Goal: Information Seeking & Learning: Learn about a topic

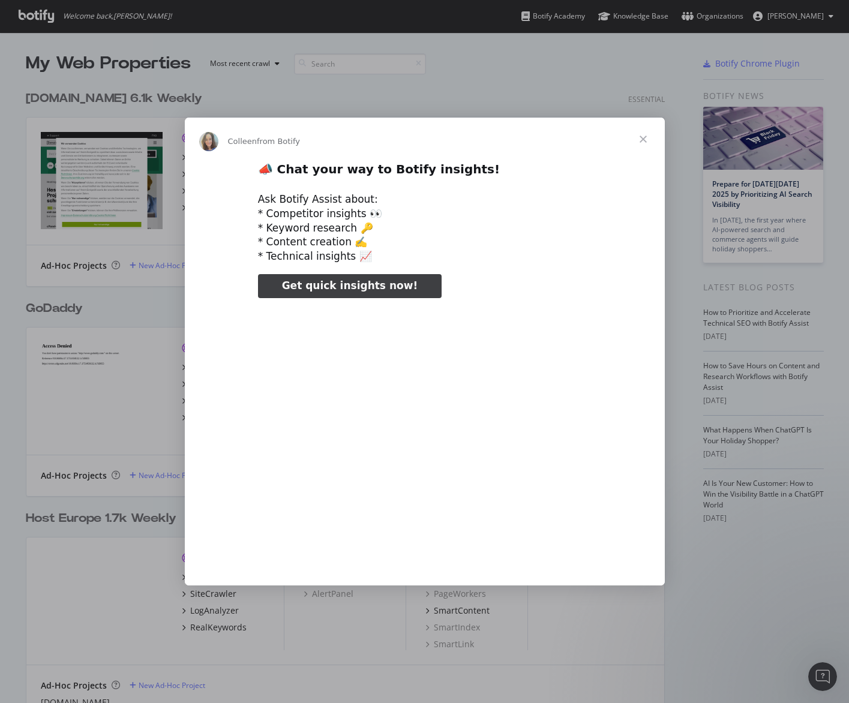
type input "583823"
click at [646, 137] on span "Close" at bounding box center [643, 139] width 43 height 43
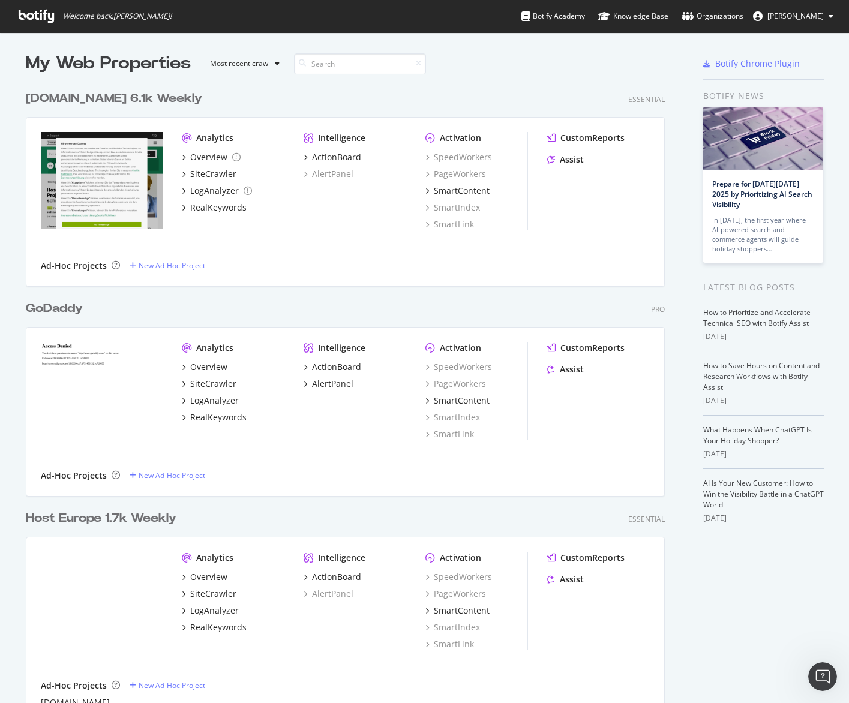
click at [205, 375] on div "Overview SiteCrawler LogAnalyzer RealKeywords" at bounding box center [233, 392] width 102 height 62
click at [206, 379] on div "SiteCrawler" at bounding box center [213, 384] width 46 height 12
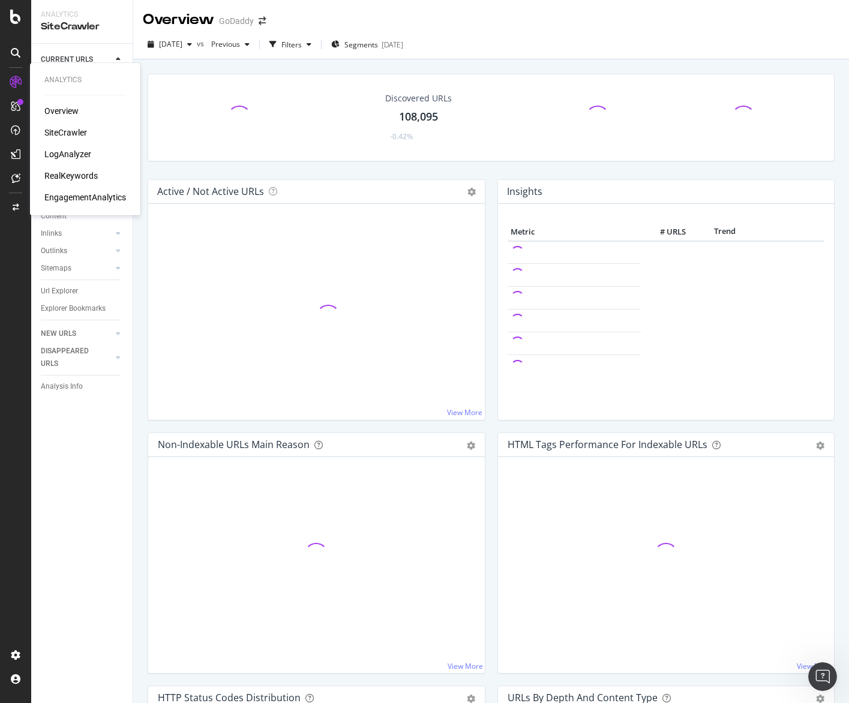
click at [70, 194] on div "EngagementAnalytics" at bounding box center [85, 197] width 82 height 12
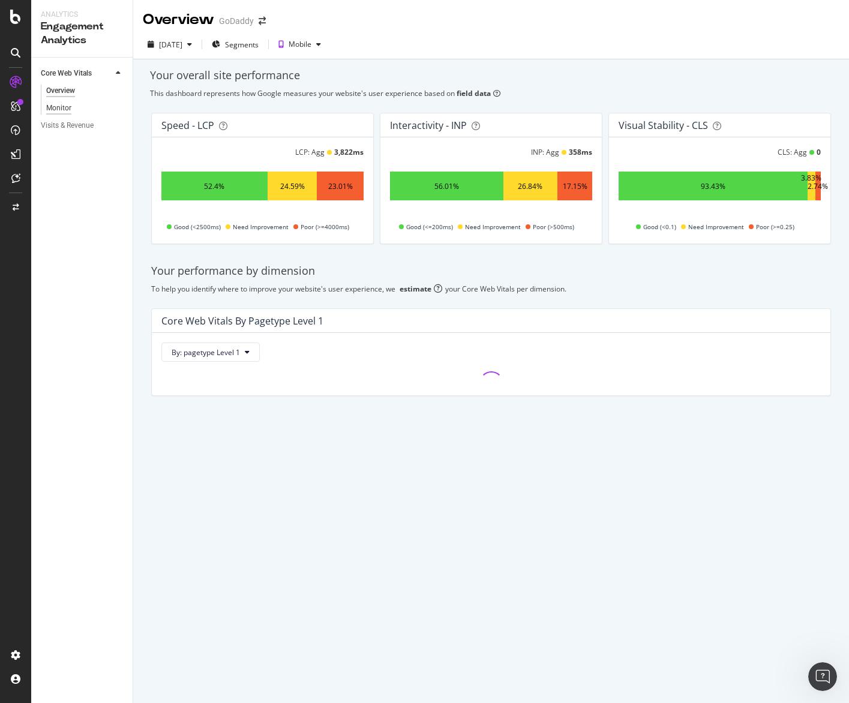
click at [67, 109] on div "Monitor" at bounding box center [58, 108] width 25 height 13
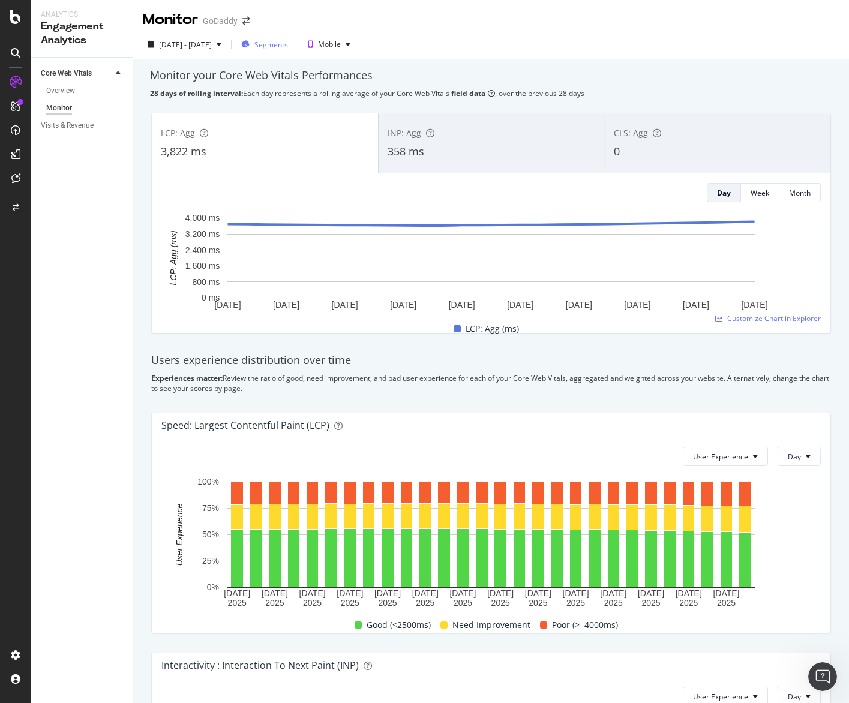
click at [288, 46] on span "Segments" at bounding box center [272, 45] width 34 height 10
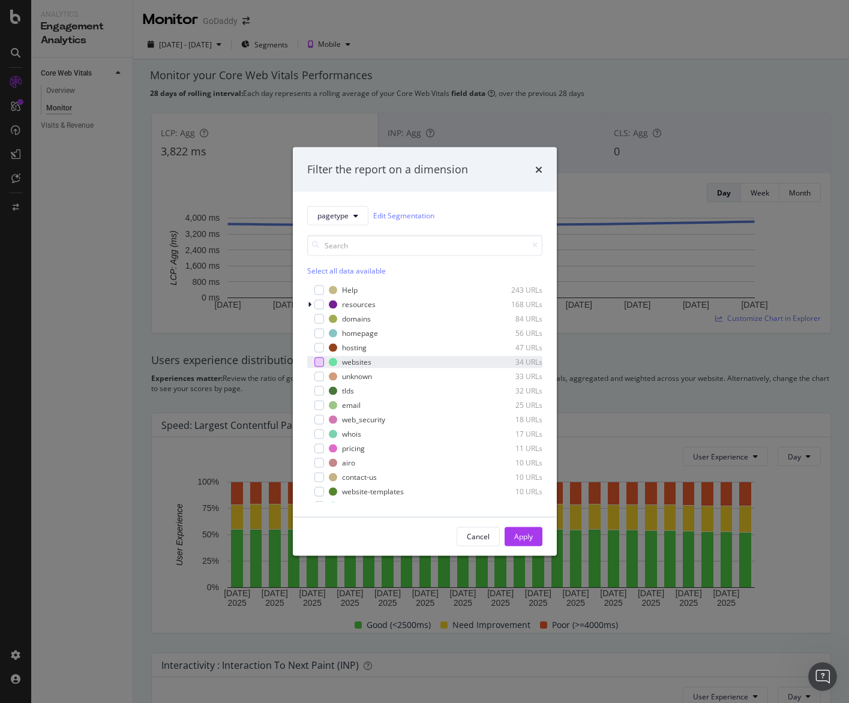
click at [320, 360] on div "modal" at bounding box center [320, 362] width 10 height 10
click at [517, 528] on div "Apply" at bounding box center [523, 537] width 19 height 18
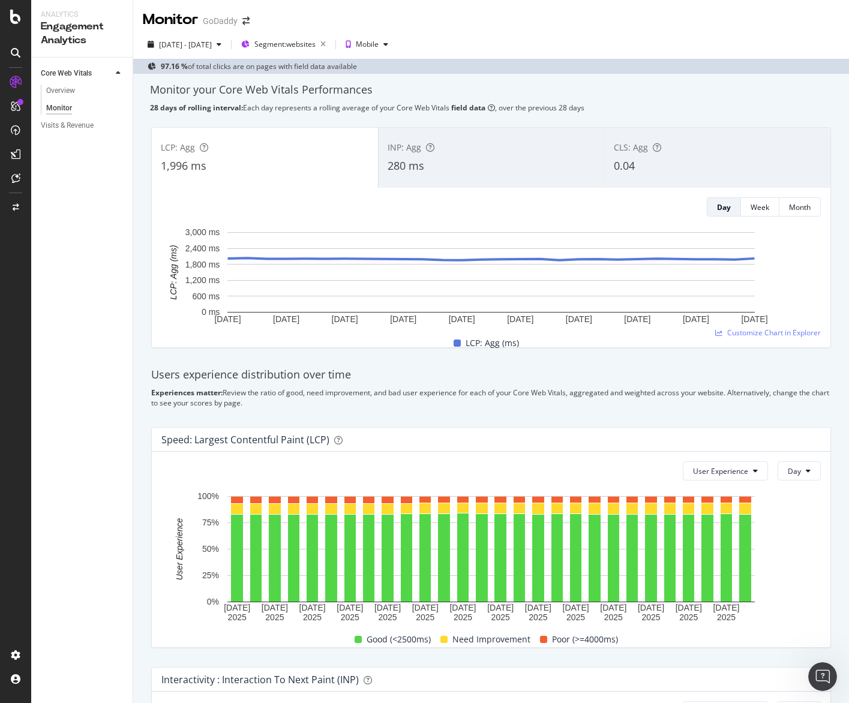
drag, startPoint x: 75, startPoint y: 92, endPoint x: 85, endPoint y: 111, distance: 21.2
click at [75, 92] on div "Overview" at bounding box center [60, 91] width 29 height 13
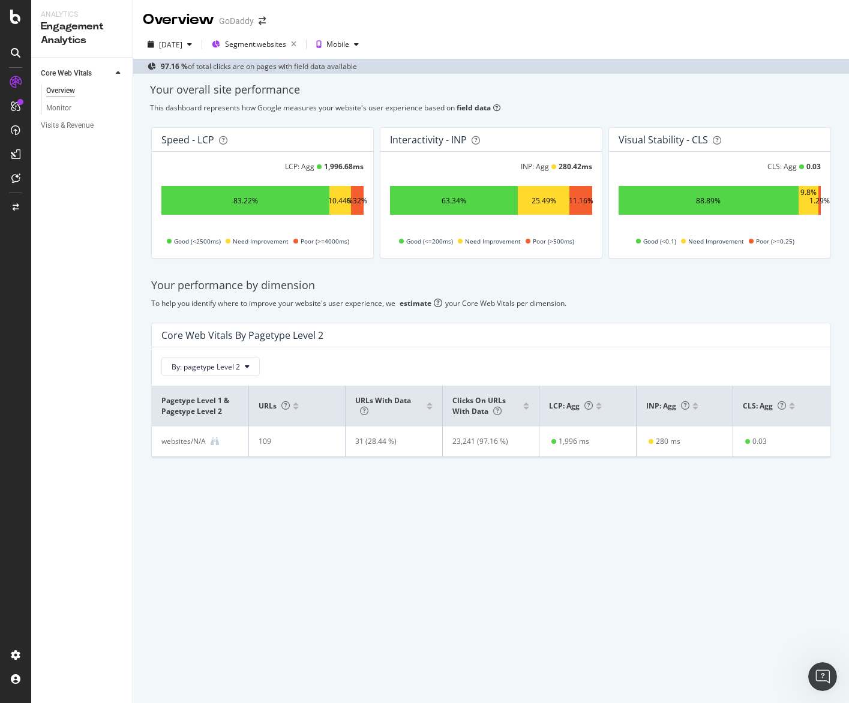
drag, startPoint x: 192, startPoint y: 442, endPoint x: 200, endPoint y: 442, distance: 8.4
click at [192, 442] on div "websites/N/A" at bounding box center [183, 441] width 44 height 11
click at [213, 442] on icon at bounding box center [215, 442] width 8 height 8
